Goal: Information Seeking & Learning: Compare options

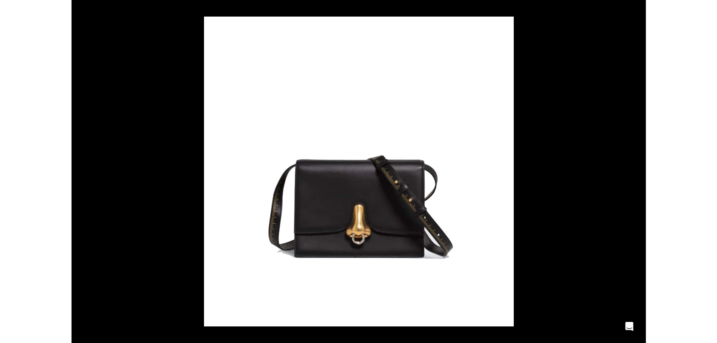
scroll to position [0, 1268]
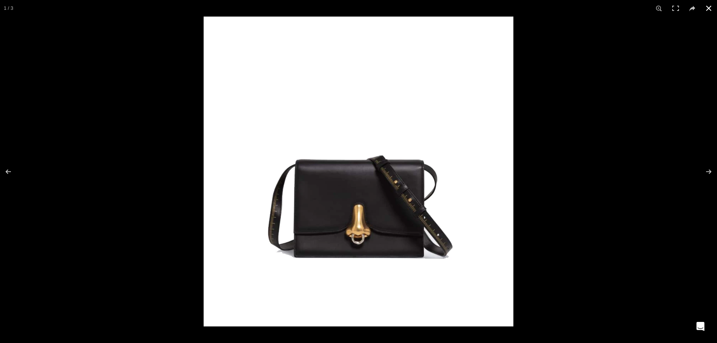
click at [574, 12] on button at bounding box center [709, 8] width 17 height 17
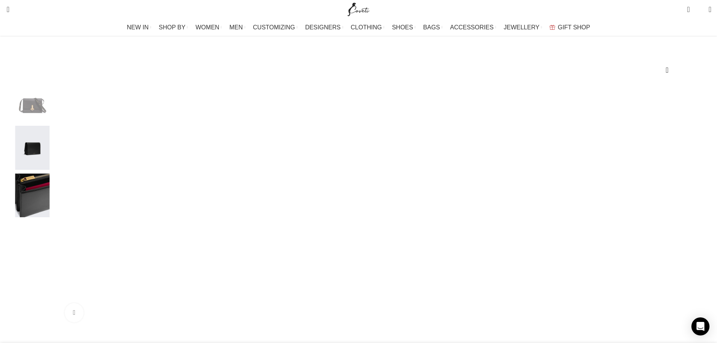
scroll to position [0, 554]
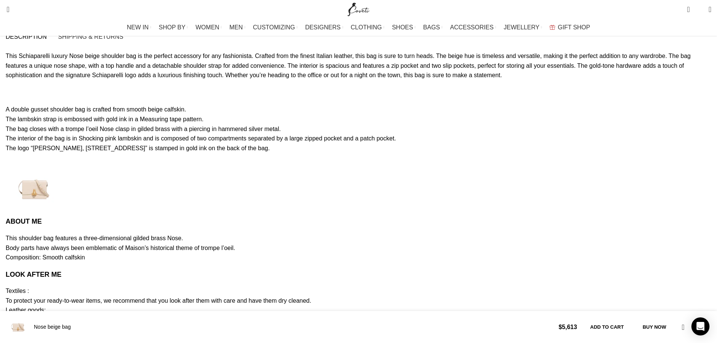
scroll to position [0, 634]
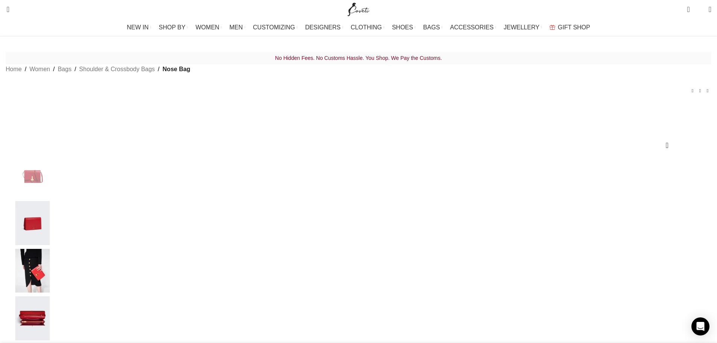
scroll to position [151, 0]
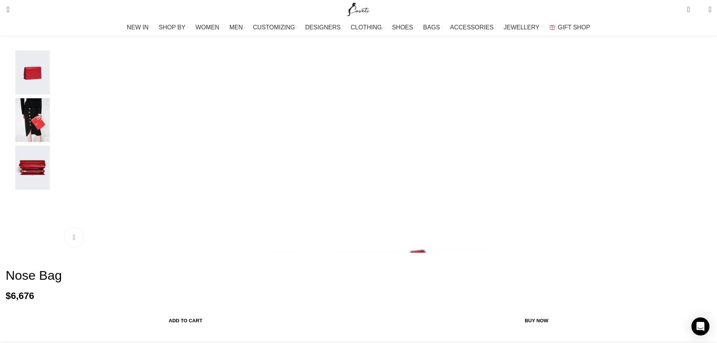
click at [324, 139] on img "1 / 4" at bounding box center [383, 327] width 649 height 649
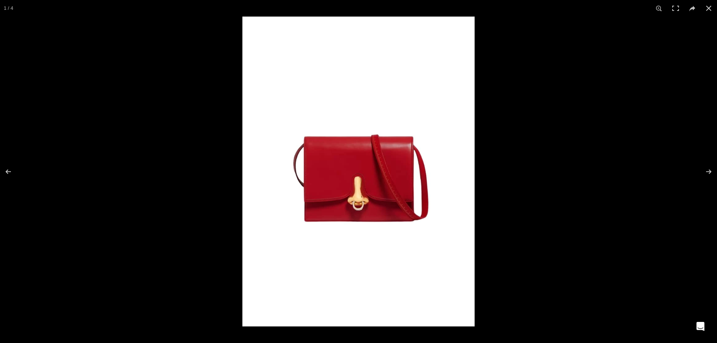
click at [406, 180] on img at bounding box center [358, 172] width 232 height 310
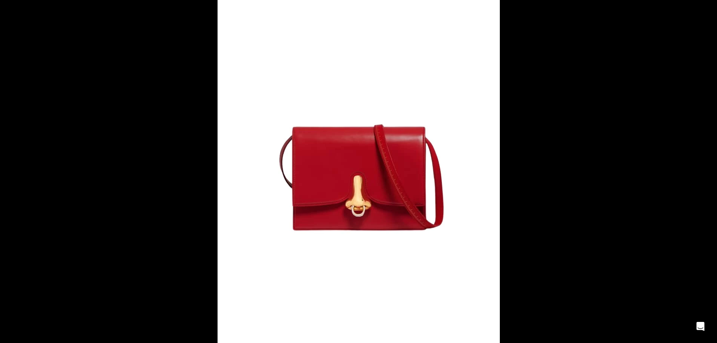
scroll to position [0, 396]
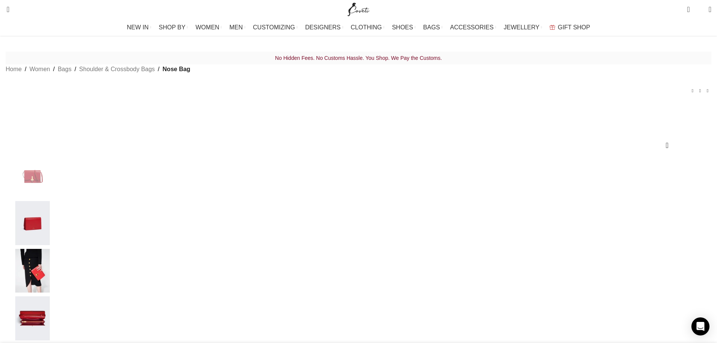
scroll to position [151, 0]
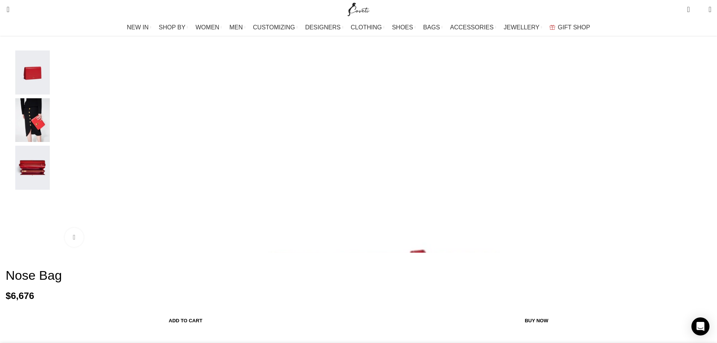
click at [55, 183] on img "4 / 4" at bounding box center [32, 168] width 46 height 44
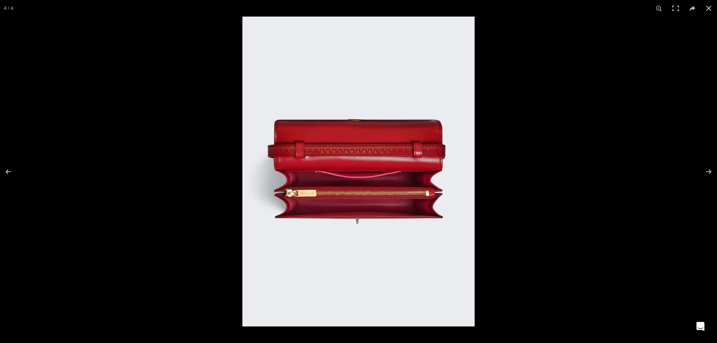
click at [361, 135] on img at bounding box center [358, 172] width 232 height 310
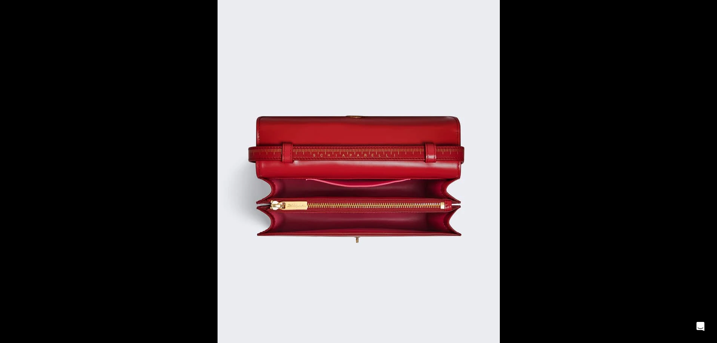
scroll to position [0, 238]
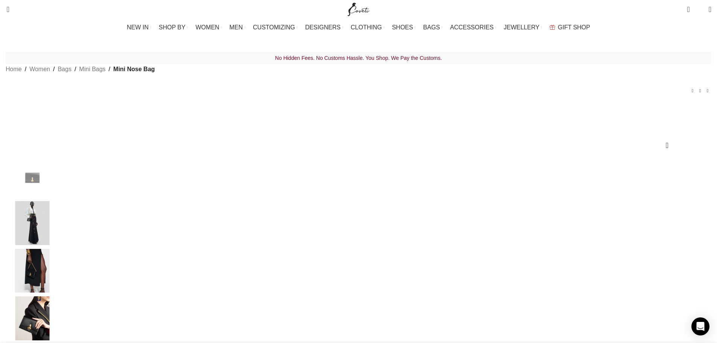
drag, startPoint x: 486, startPoint y: 133, endPoint x: 268, endPoint y: 118, distance: 218.1
click at [9, 11] on link "Search" at bounding box center [6, 9] width 8 height 15
drag, startPoint x: 52, startPoint y: 32, endPoint x: 56, endPoint y: 34, distance: 4.1
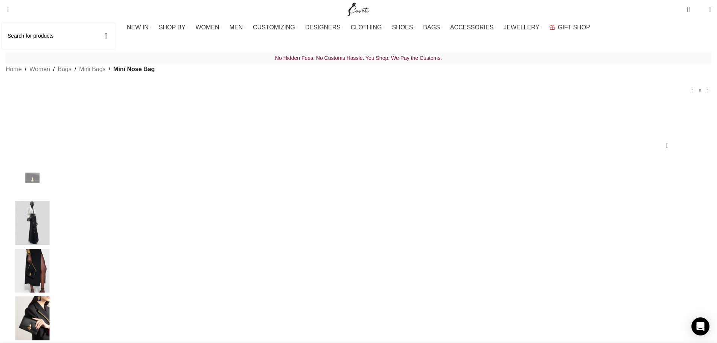
click at [53, 34] on input "Search" at bounding box center [58, 36] width 113 height 26
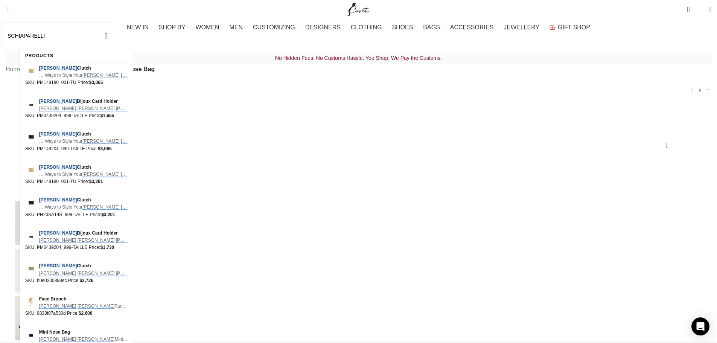
type input "SCHIAPARELLI"
click at [97, 23] on button "Search" at bounding box center [105, 36] width 17 height 26
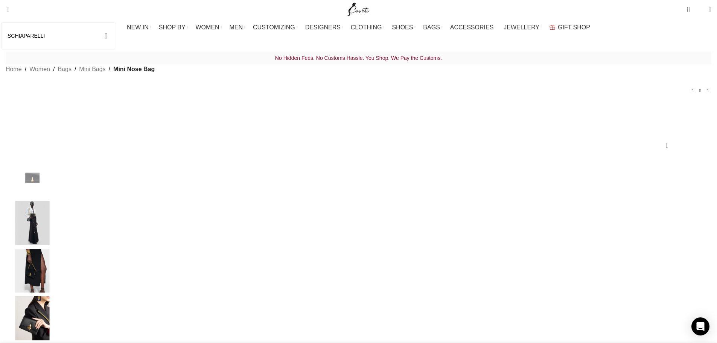
click at [115, 37] on button "Search" at bounding box center [105, 36] width 17 height 26
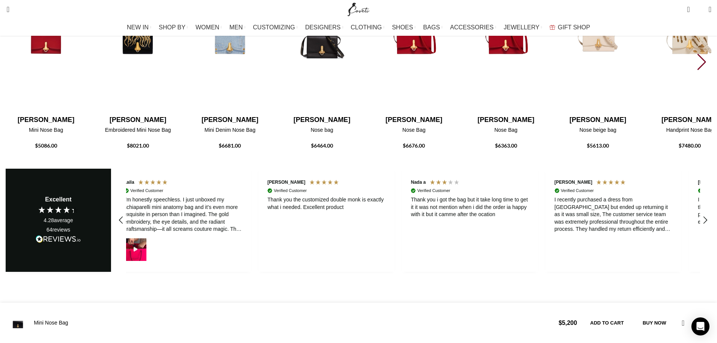
scroll to position [1619, 0]
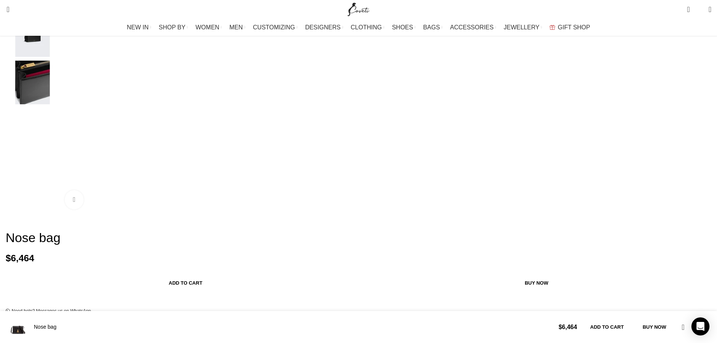
scroll to position [0, 158]
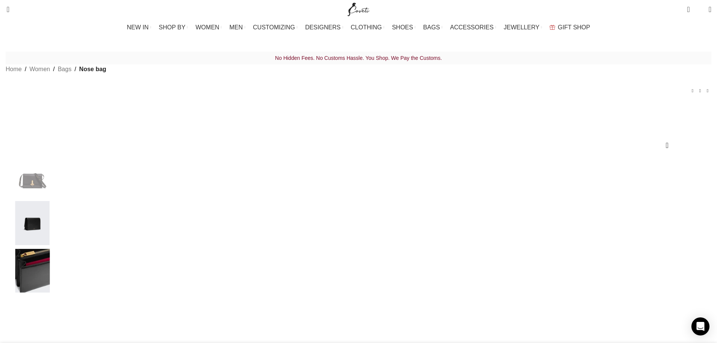
click at [55, 279] on img "3 / 3" at bounding box center [32, 271] width 46 height 44
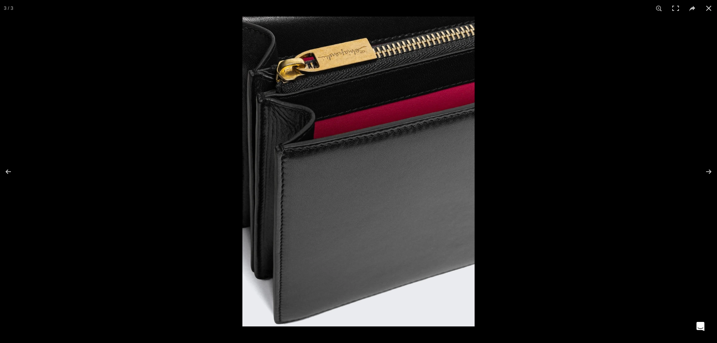
click at [332, 47] on img at bounding box center [358, 172] width 232 height 310
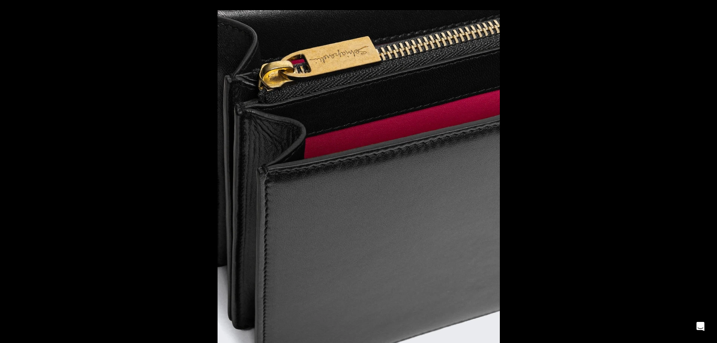
scroll to position [0, 158]
click at [693, 29] on div at bounding box center [576, 181] width 717 height 343
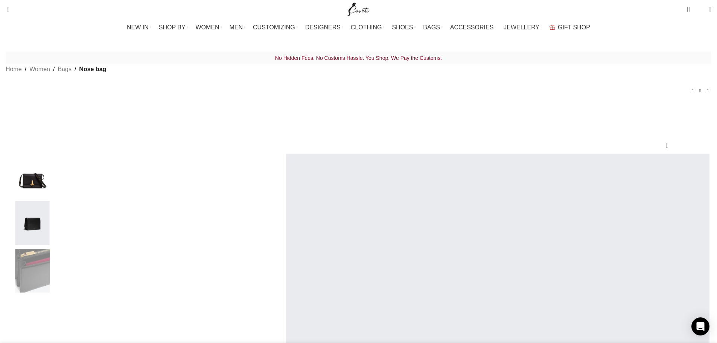
click at [55, 191] on img "1 / 3" at bounding box center [32, 176] width 46 height 44
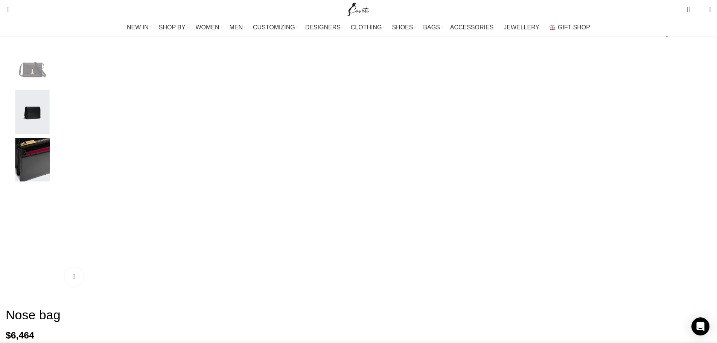
scroll to position [113, 0]
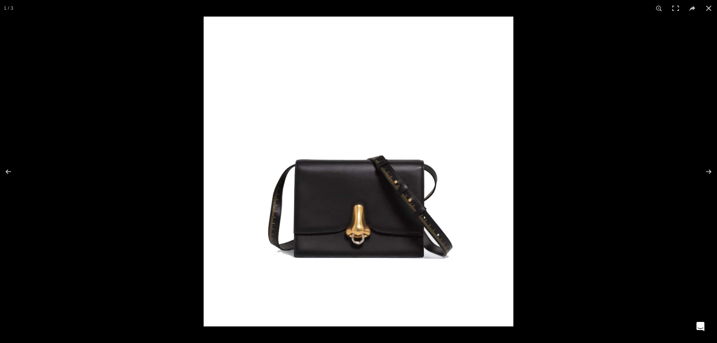
click at [356, 231] on img at bounding box center [359, 172] width 310 height 310
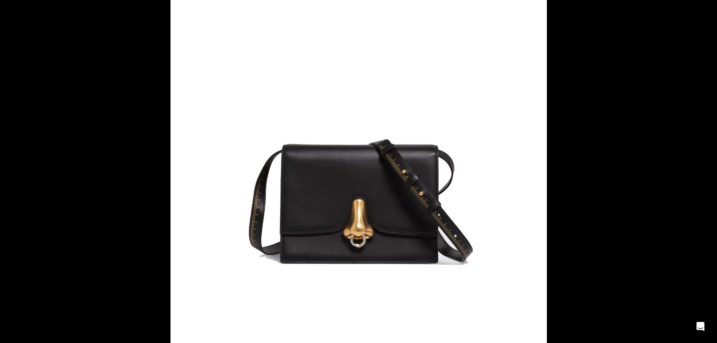
scroll to position [0, 317]
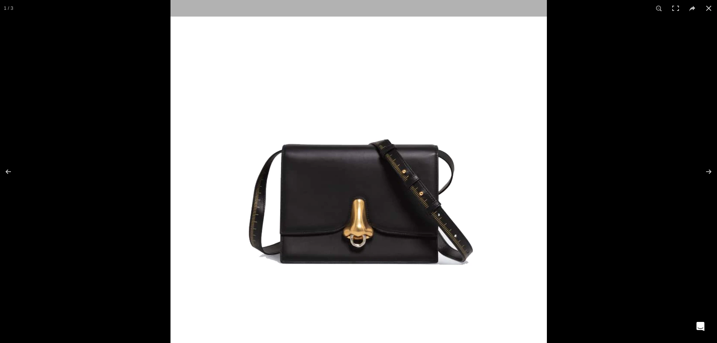
click at [354, 197] on img at bounding box center [359, 159] width 376 height 376
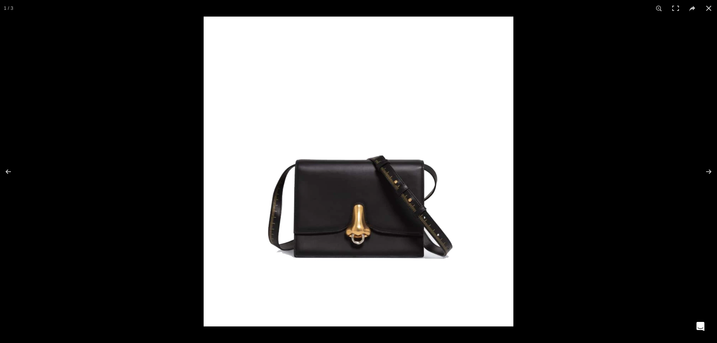
click at [348, 201] on img at bounding box center [359, 172] width 310 height 310
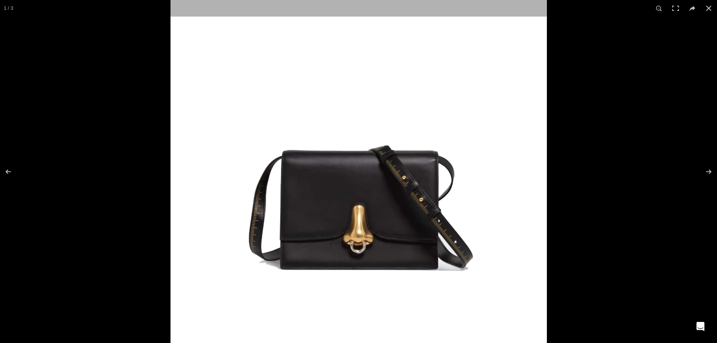
scroll to position [0, 354]
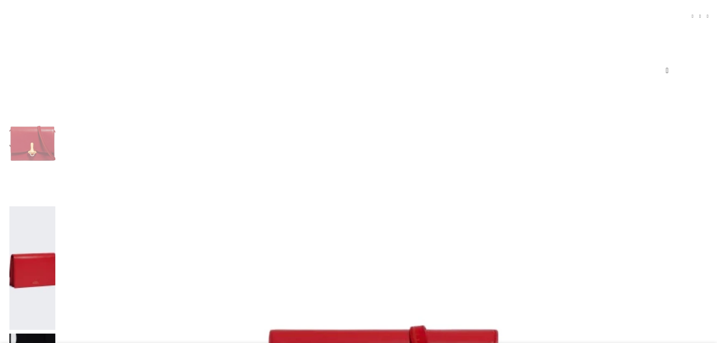
scroll to position [113, 0]
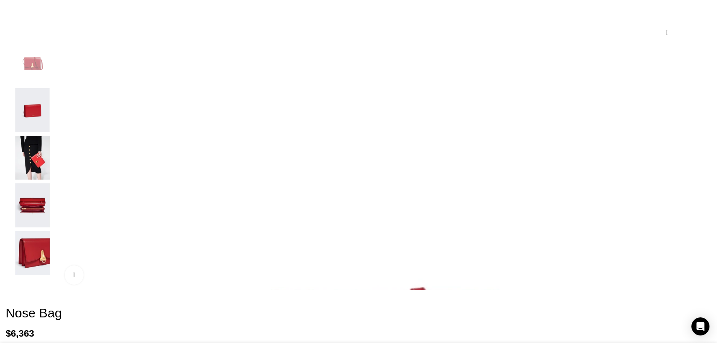
click at [55, 217] on img "4 / 5" at bounding box center [32, 205] width 46 height 44
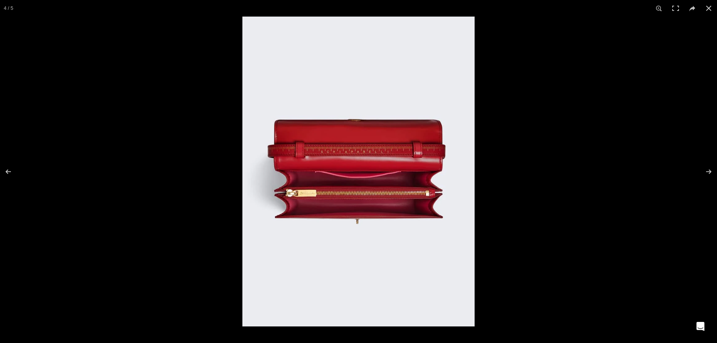
click at [336, 120] on img at bounding box center [358, 172] width 232 height 310
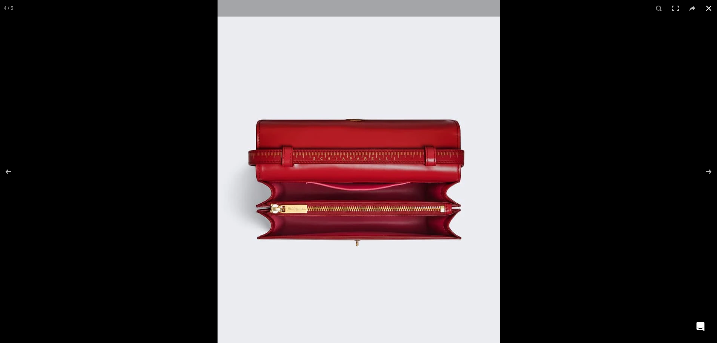
scroll to position [0, 317]
click at [707, 11] on button at bounding box center [709, 8] width 17 height 17
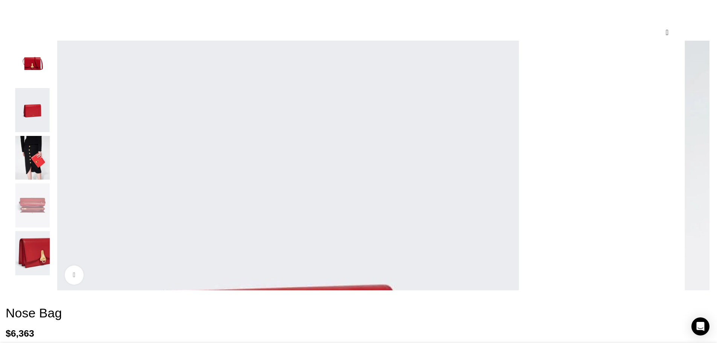
click at [55, 79] on img "1 / 5" at bounding box center [32, 63] width 46 height 44
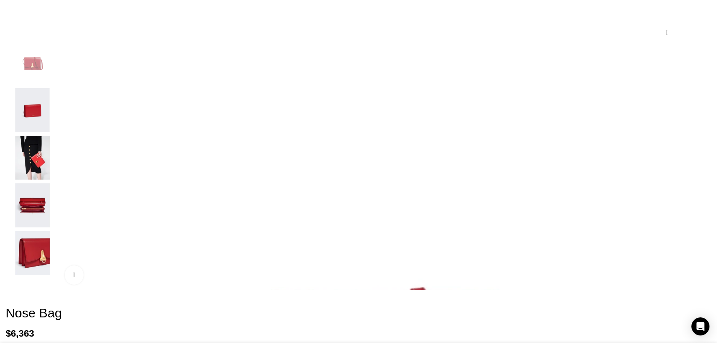
click at [55, 275] on img "5 / 5" at bounding box center [32, 253] width 46 height 44
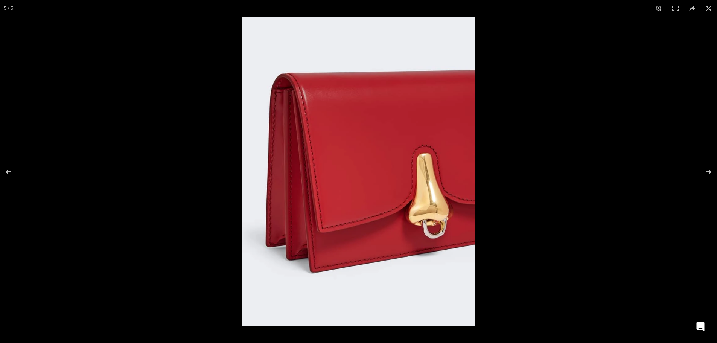
click at [461, 189] on img at bounding box center [358, 172] width 232 height 310
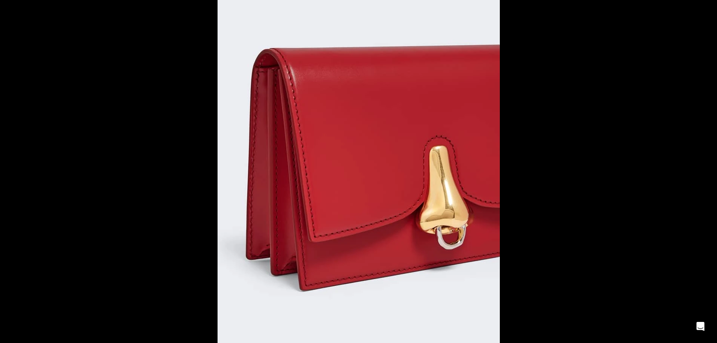
scroll to position [0, 555]
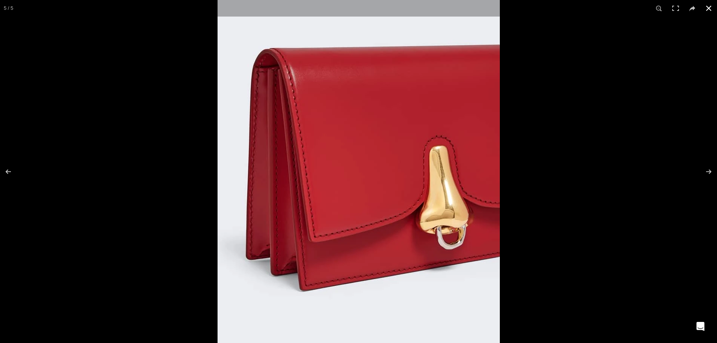
click at [709, 11] on button at bounding box center [709, 8] width 17 height 17
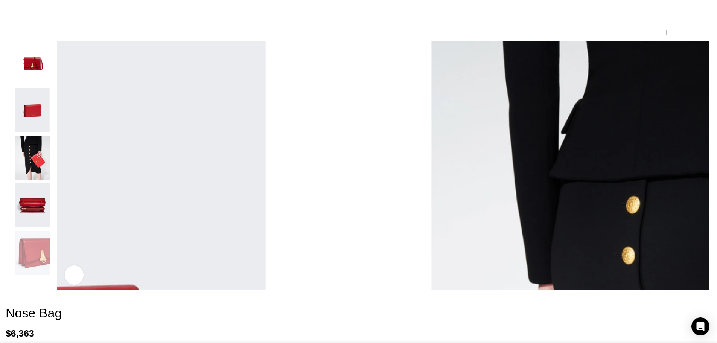
click at [55, 131] on img "2 / 5" at bounding box center [32, 110] width 46 height 44
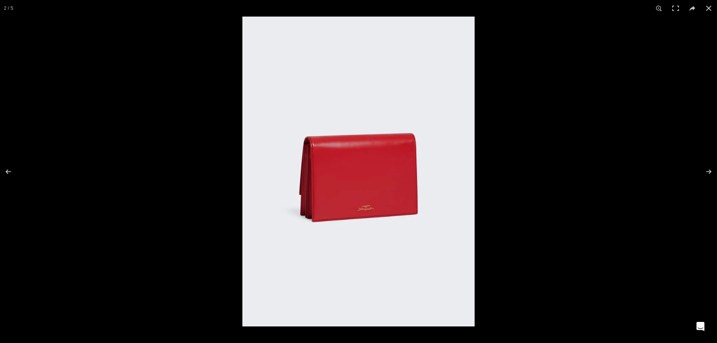
click at [374, 213] on img at bounding box center [358, 172] width 232 height 310
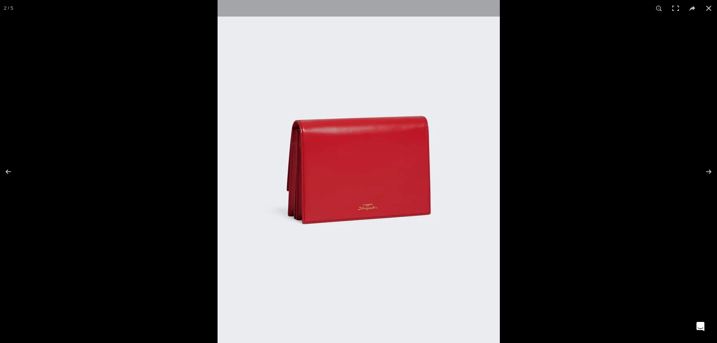
scroll to position [0, 634]
